Goal: Book appointment/travel/reservation

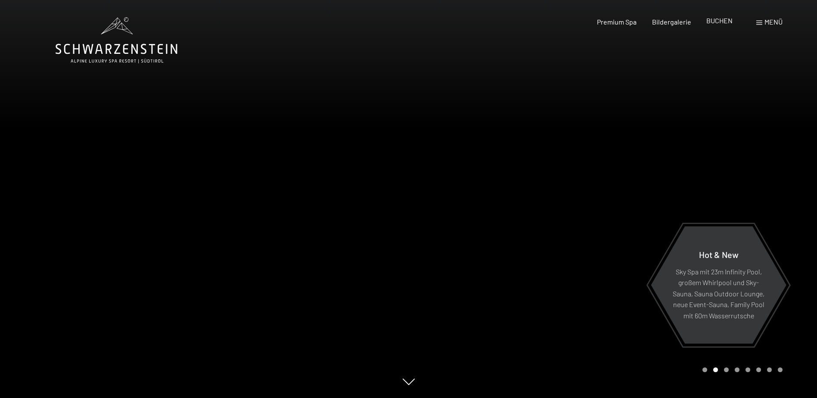
click at [715, 21] on span "BUCHEN" at bounding box center [719, 20] width 26 height 8
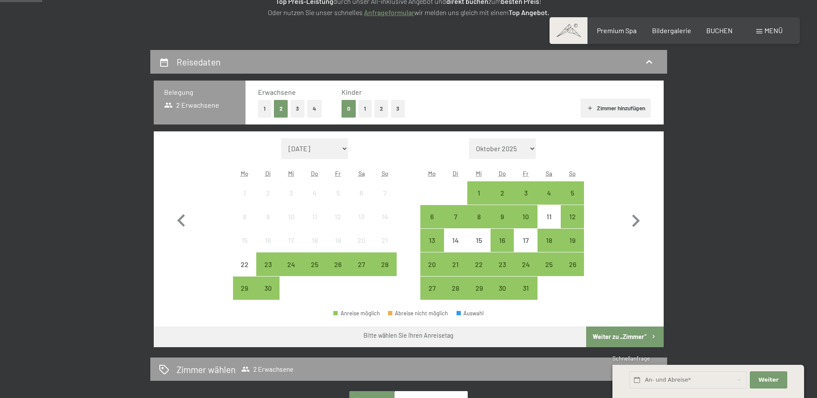
scroll to position [148, 0]
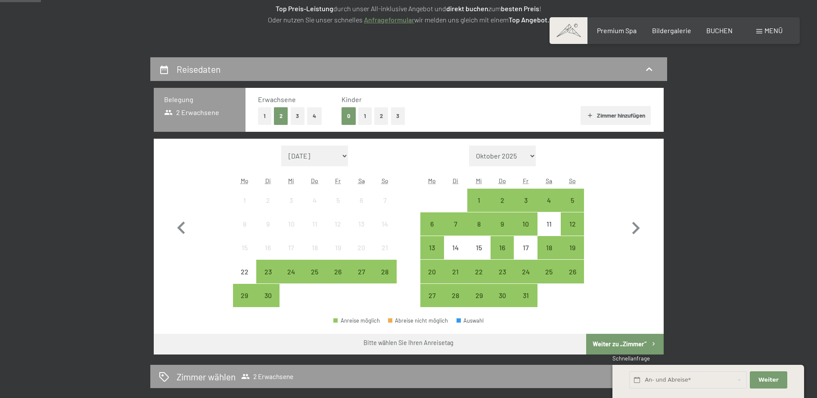
click at [602, 114] on button "Zimmer hinzufügen" at bounding box center [615, 115] width 70 height 19
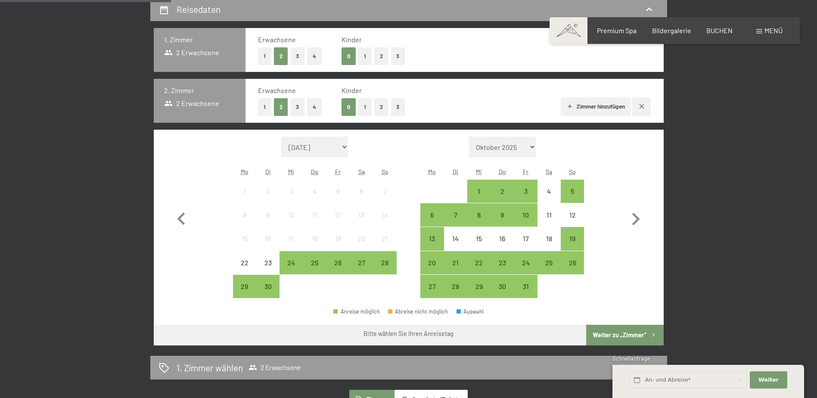
scroll to position [206, 0]
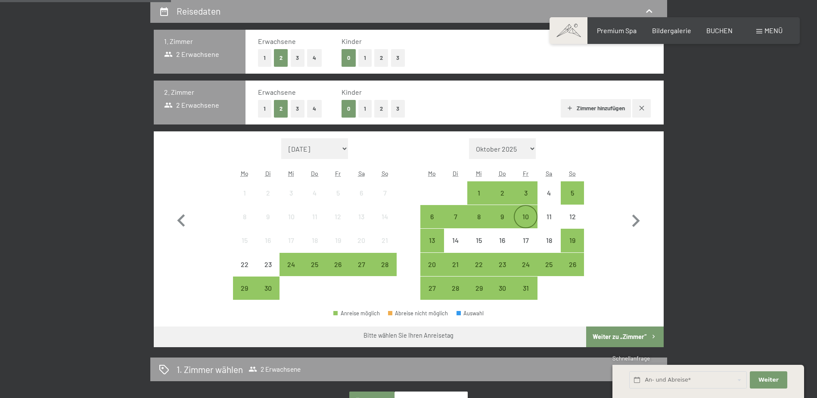
click at [526, 219] on div "10" at bounding box center [526, 224] width 22 height 22
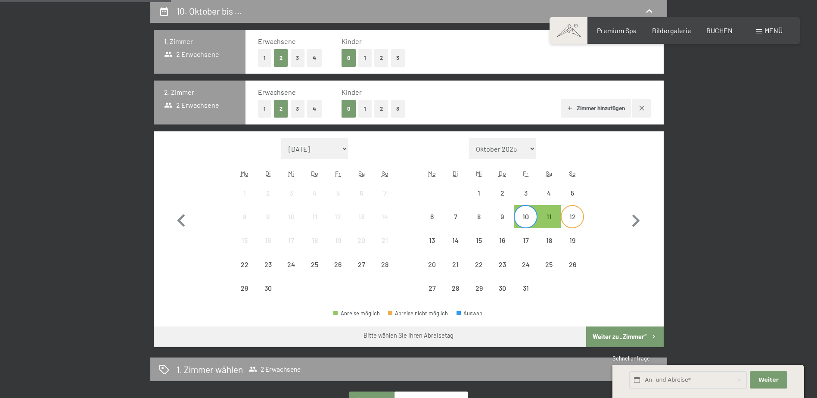
click at [569, 219] on div "12" at bounding box center [573, 224] width 22 height 22
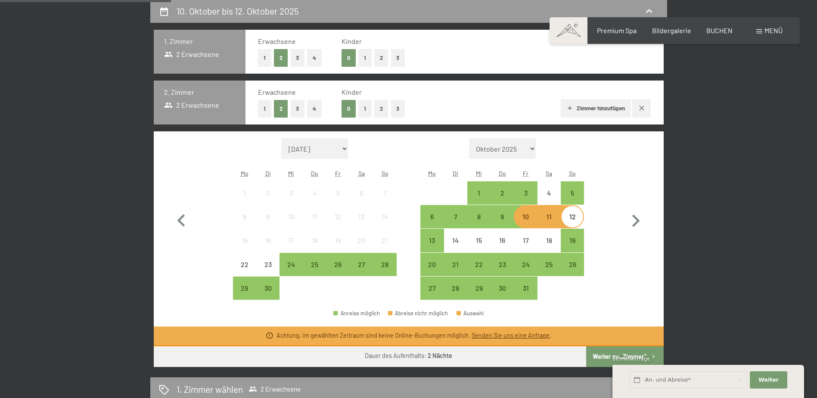
click at [573, 221] on div "12" at bounding box center [573, 224] width 22 height 22
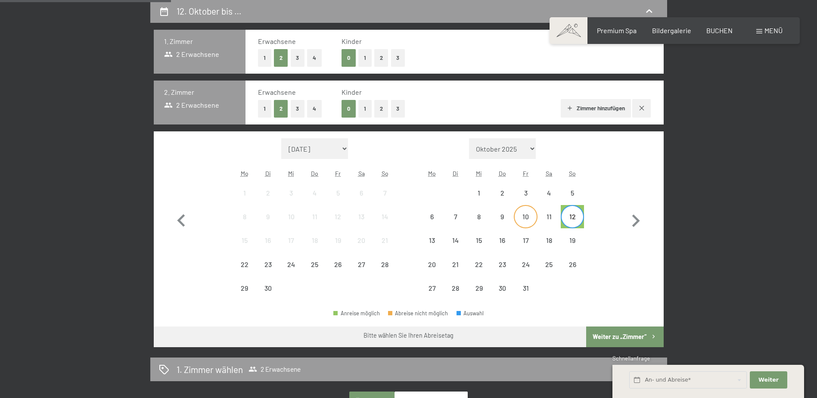
click at [529, 223] on div "10" at bounding box center [526, 224] width 22 height 22
click at [550, 219] on div "11" at bounding box center [549, 224] width 22 height 22
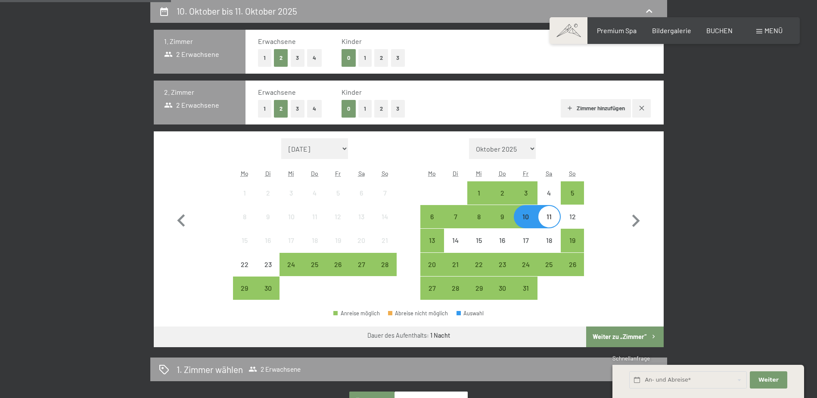
click at [528, 223] on div "10" at bounding box center [526, 224] width 22 height 22
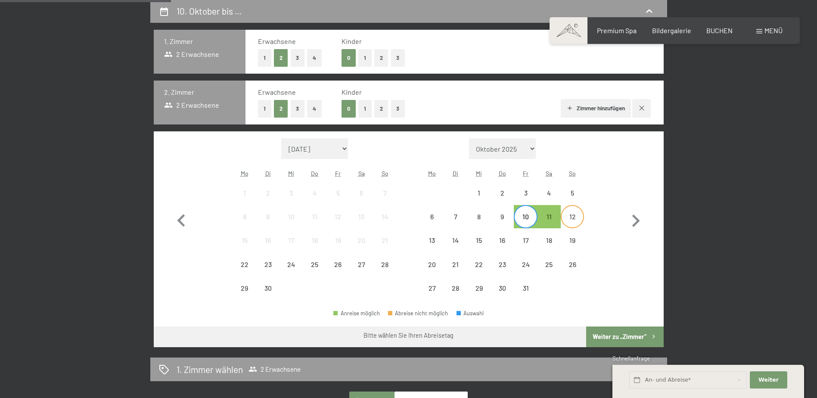
click at [568, 219] on div "12" at bounding box center [573, 224] width 22 height 22
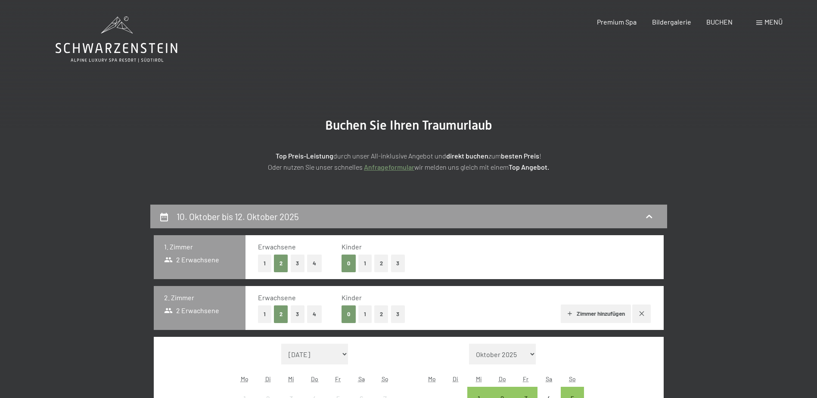
scroll to position [0, 0]
